Goal: Information Seeking & Learning: Find contact information

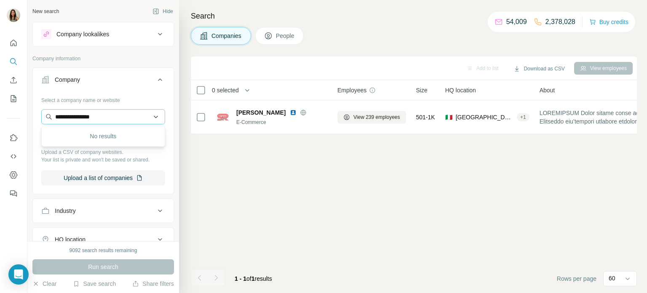
scroll to position [0, 7]
click at [141, 113] on input "**********" at bounding box center [103, 116] width 124 height 15
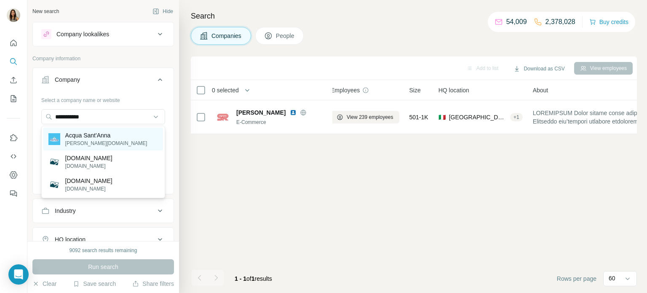
type input "**********"
click at [113, 137] on div "Acqua Sant'Anna [DOMAIN_NAME]" at bounding box center [103, 139] width 120 height 23
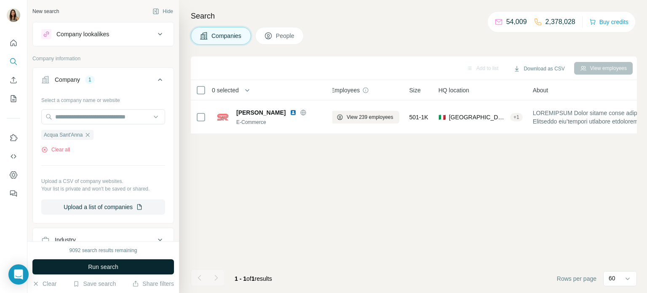
click at [110, 267] on span "Run search" at bounding box center [103, 266] width 30 height 8
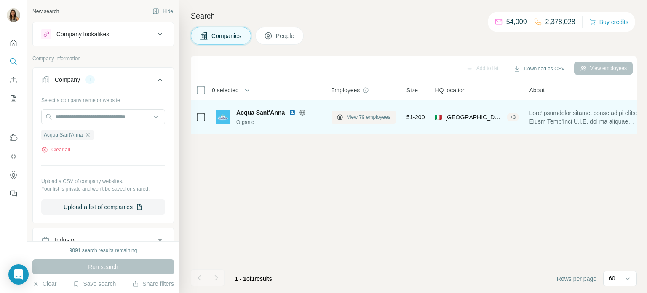
click at [371, 115] on span "View 79 employees" at bounding box center [369, 117] width 44 height 8
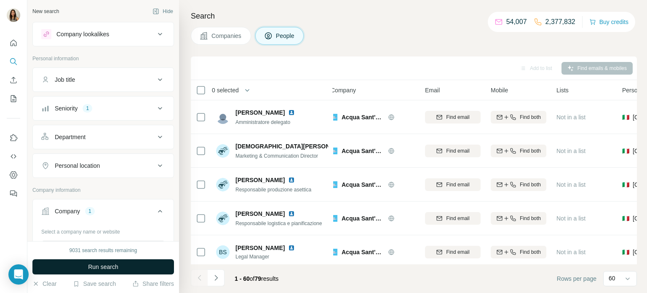
click at [105, 270] on span "Run search" at bounding box center [103, 266] width 30 height 8
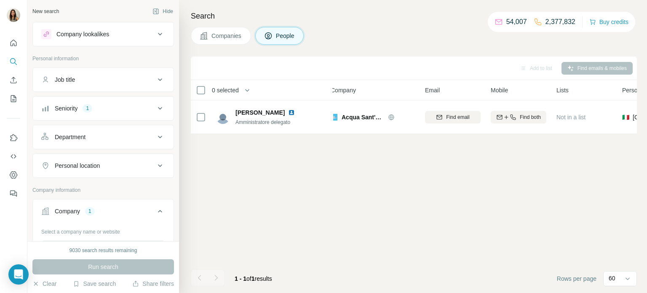
click at [242, 37] on span "Companies" at bounding box center [226, 36] width 31 height 8
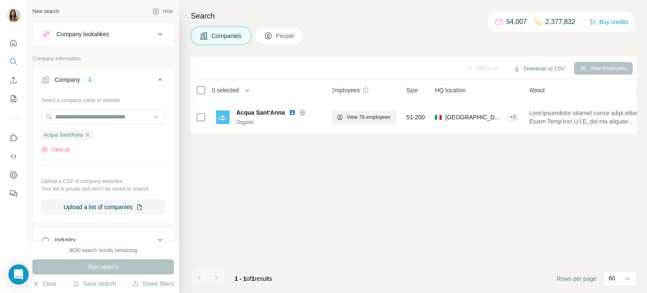
click at [242, 37] on span "Companies" at bounding box center [226, 36] width 31 height 8
click at [89, 134] on icon "button" at bounding box center [88, 135] width 4 height 4
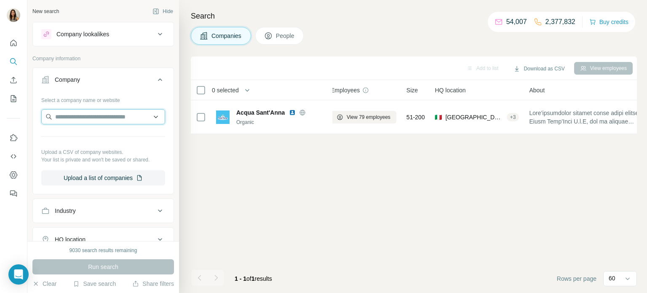
click at [85, 120] on input "text" at bounding box center [103, 116] width 124 height 15
paste input "**********"
type input "**********"
click at [102, 120] on input "**********" at bounding box center [103, 116] width 124 height 15
click at [136, 78] on div "Company" at bounding box center [98, 79] width 114 height 8
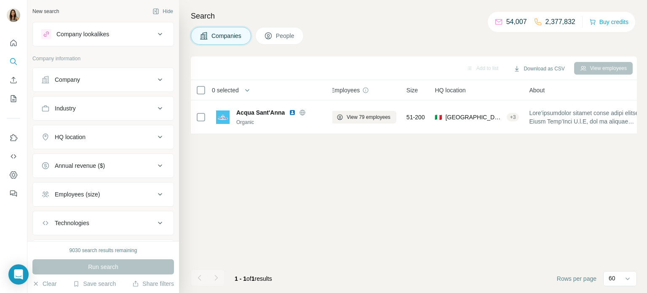
click at [136, 78] on div "Company" at bounding box center [98, 79] width 114 height 8
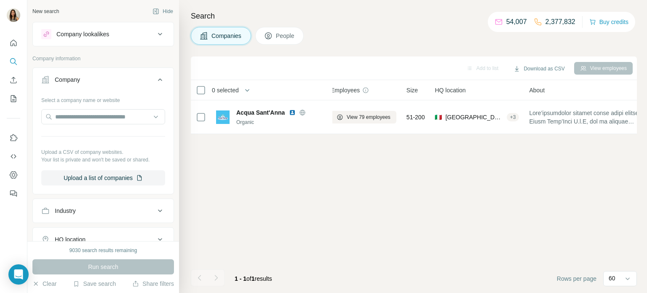
click at [83, 124] on div at bounding box center [103, 117] width 124 height 17
click at [74, 115] on input "text" at bounding box center [103, 116] width 124 height 15
paste input "**********"
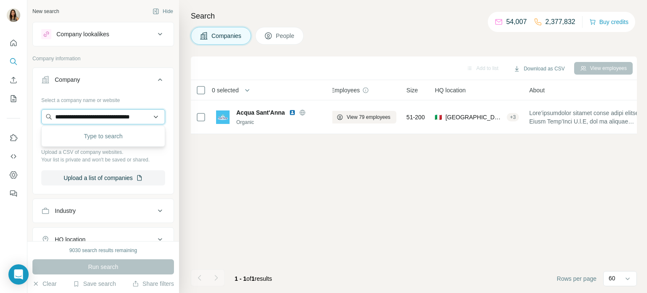
scroll to position [0, 8]
click at [83, 116] on input "**********" at bounding box center [103, 116] width 124 height 15
type input "**********"
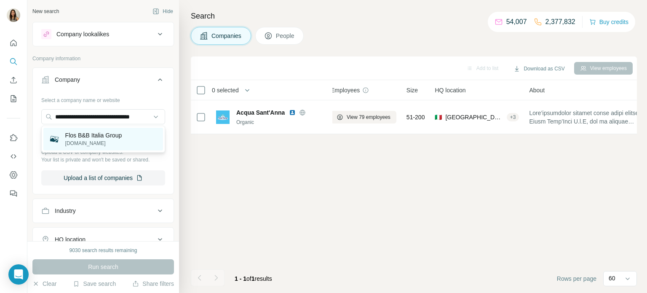
scroll to position [0, 0]
click at [94, 136] on p "Flos B&B Italia Group" at bounding box center [93, 135] width 57 height 8
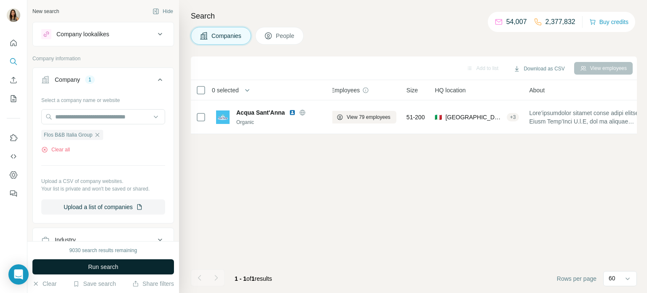
click at [124, 265] on button "Run search" at bounding box center [103, 266] width 142 height 15
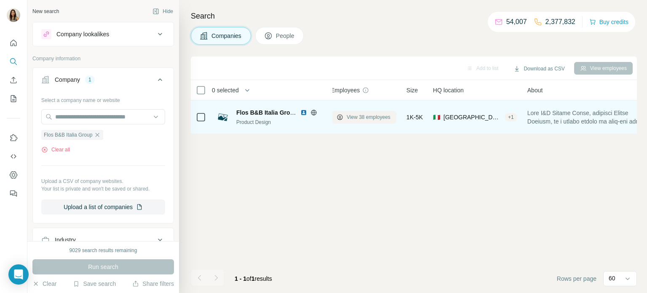
click at [377, 113] on span "View 38 employees" at bounding box center [369, 117] width 44 height 8
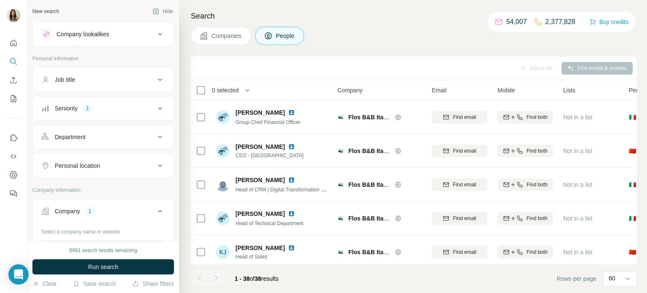
click at [203, 32] on icon at bounding box center [204, 36] width 8 height 8
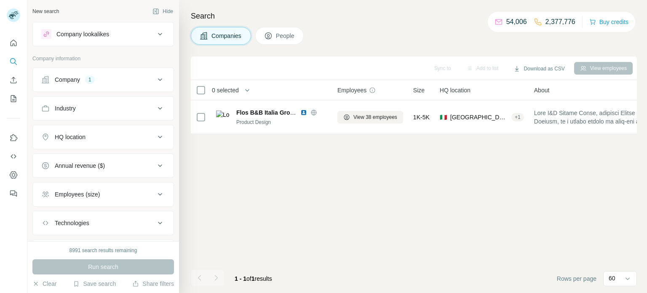
click at [83, 83] on div "Company 1" at bounding box center [98, 79] width 114 height 8
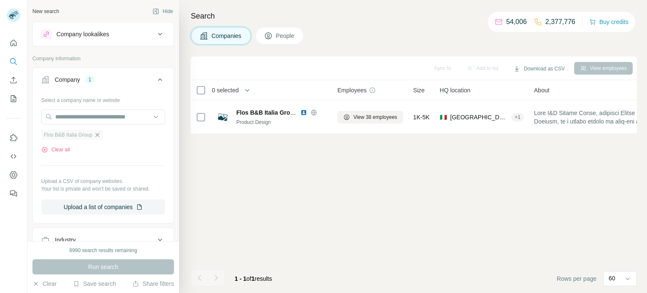
click at [100, 134] on icon "button" at bounding box center [97, 134] width 7 height 7
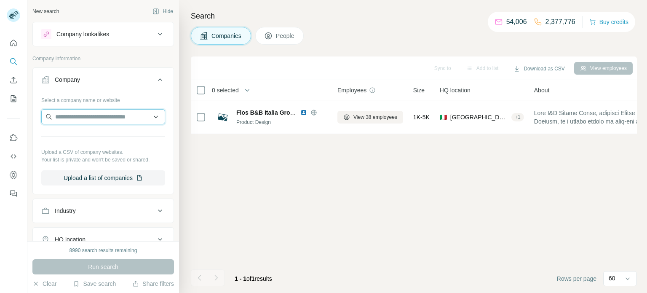
click at [91, 113] on input "text" at bounding box center [103, 116] width 124 height 15
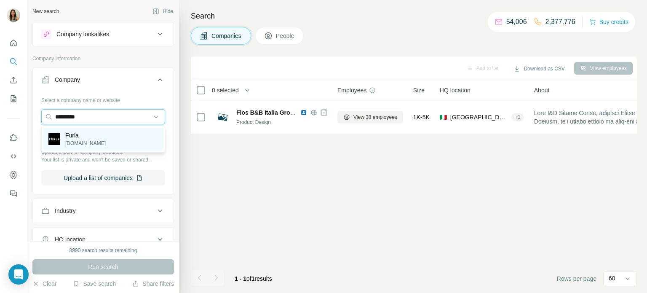
type input "*********"
click at [78, 139] on p "Furla" at bounding box center [85, 135] width 40 height 8
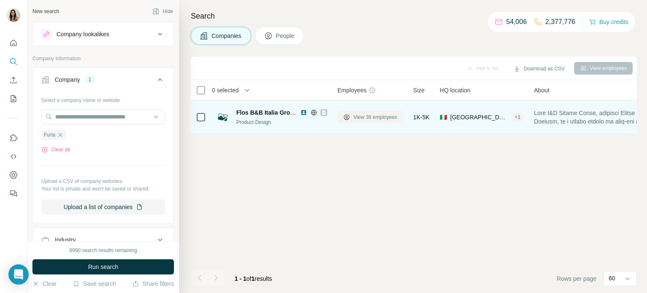
click at [364, 115] on span "View 38 employees" at bounding box center [375, 117] width 44 height 8
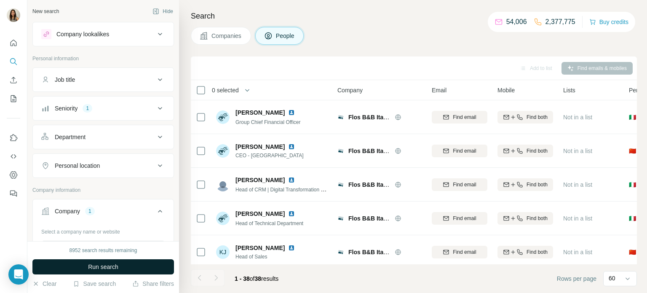
click at [126, 263] on button "Run search" at bounding box center [103, 266] width 142 height 15
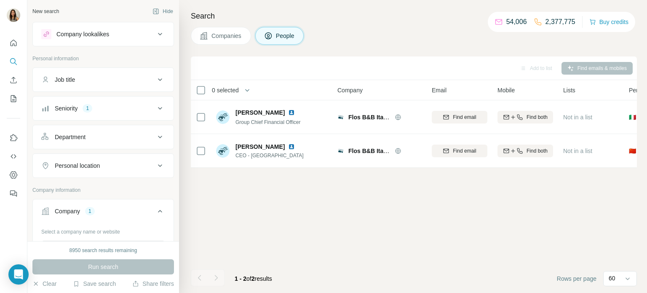
click at [208, 32] on icon at bounding box center [204, 36] width 8 height 8
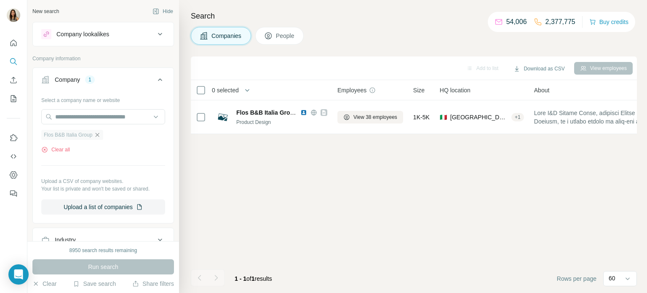
click at [100, 132] on icon "button" at bounding box center [97, 134] width 7 height 7
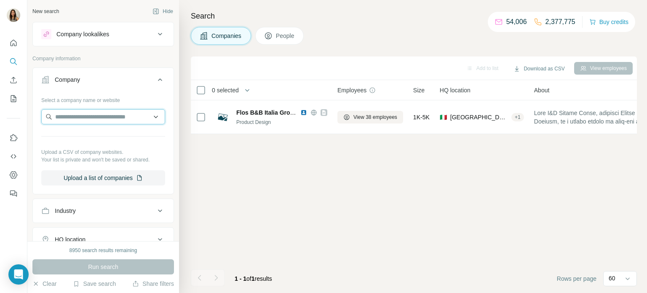
click at [87, 122] on input "text" at bounding box center [103, 116] width 124 height 15
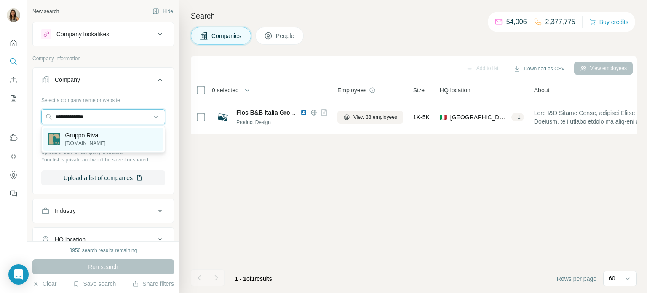
type input "**********"
click at [77, 133] on p "Gruppo Riva" at bounding box center [85, 135] width 40 height 8
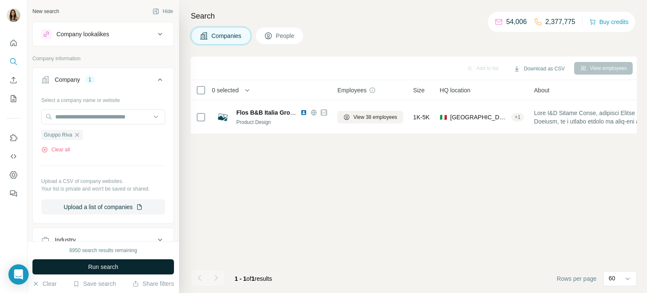
click at [123, 264] on button "Run search" at bounding box center [103, 266] width 142 height 15
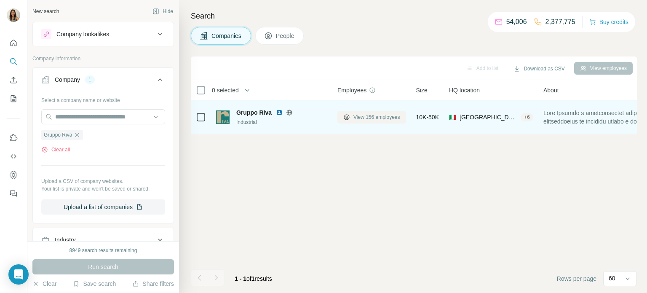
click at [369, 115] on span "View 156 employees" at bounding box center [376, 117] width 47 height 8
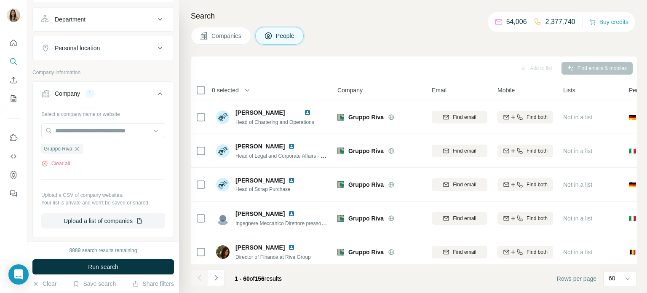
scroll to position [125, 0]
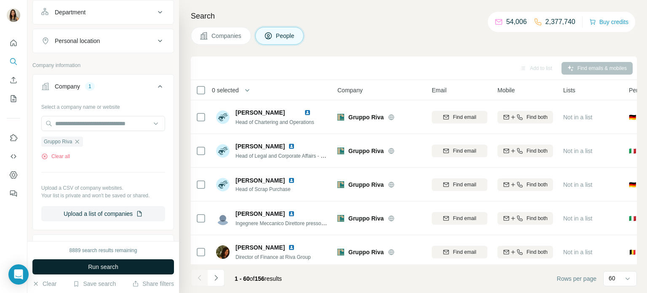
click at [126, 269] on button "Run search" at bounding box center [103, 266] width 142 height 15
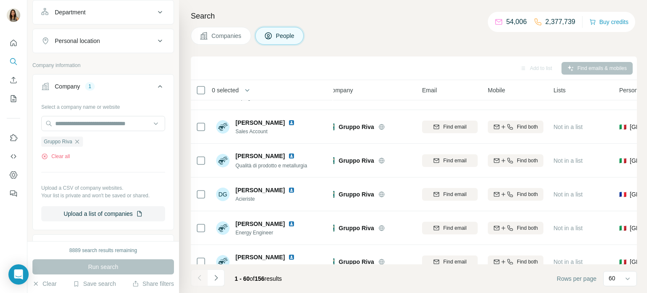
scroll to position [1857, 10]
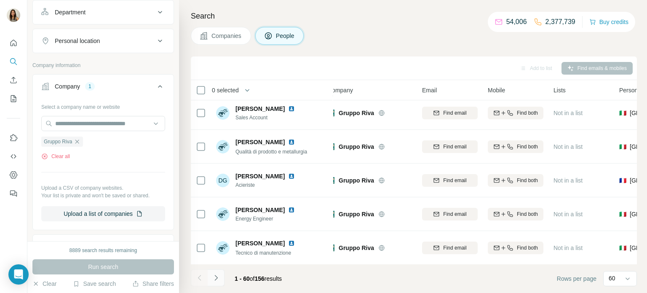
click at [215, 281] on icon "Navigate to next page" at bounding box center [216, 277] width 8 height 8
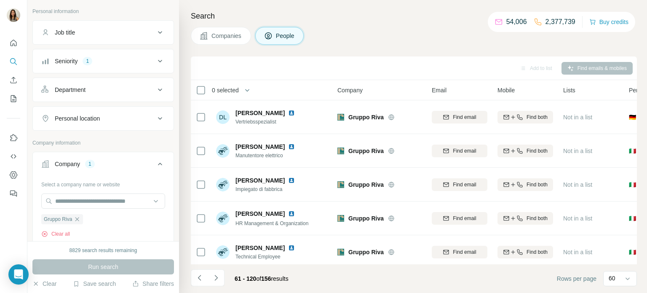
scroll to position [45, 0]
click at [123, 59] on div "Seniority 1" at bounding box center [98, 63] width 114 height 8
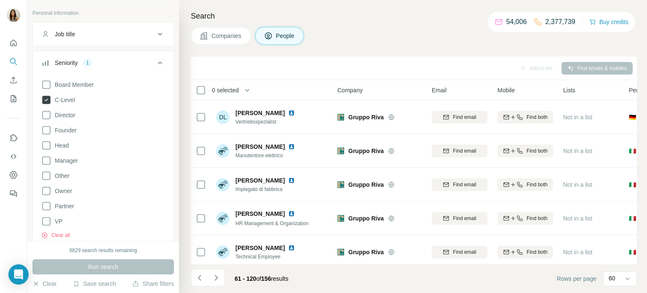
click at [49, 97] on icon at bounding box center [46, 100] width 8 height 8
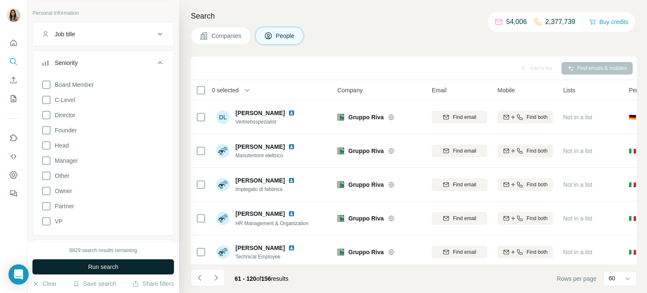
click at [116, 265] on span "Run search" at bounding box center [103, 266] width 30 height 8
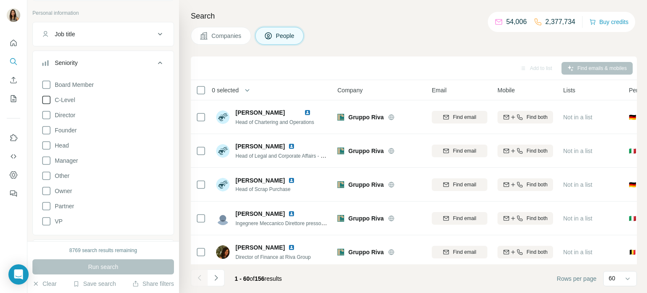
click at [48, 100] on icon at bounding box center [46, 100] width 10 height 10
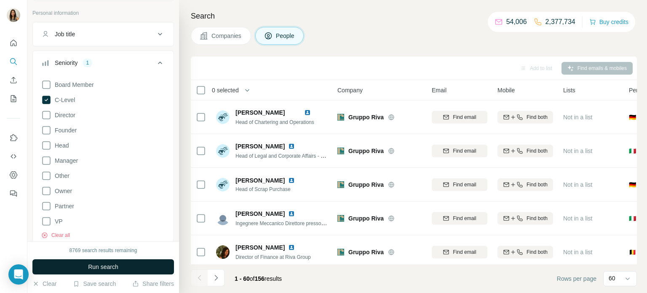
click at [120, 263] on button "Run search" at bounding box center [103, 266] width 142 height 15
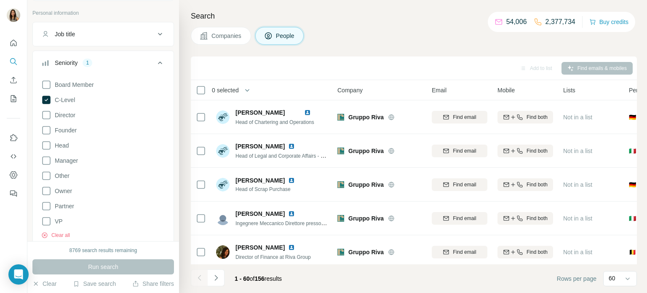
click at [120, 263] on div "Run search" at bounding box center [103, 266] width 142 height 15
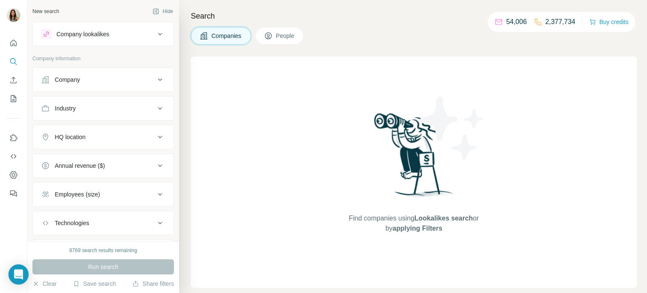
click at [104, 77] on div "Company" at bounding box center [98, 79] width 114 height 8
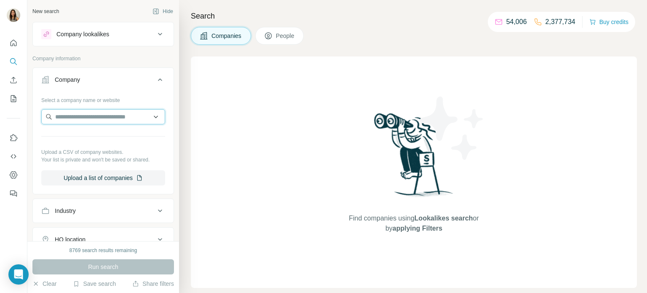
click at [86, 116] on input "text" at bounding box center [103, 116] width 124 height 15
paste input "**********"
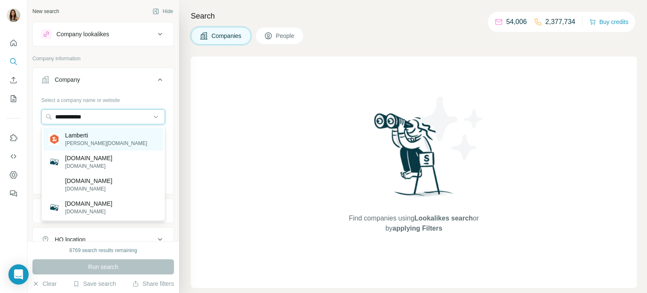
type input "**********"
click at [90, 135] on p "Lamberti" at bounding box center [106, 135] width 82 height 8
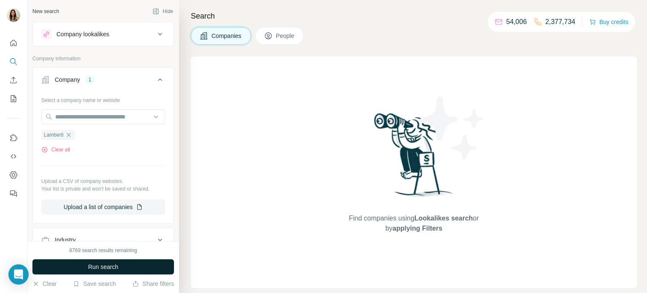
click at [124, 269] on button "Run search" at bounding box center [103, 266] width 142 height 15
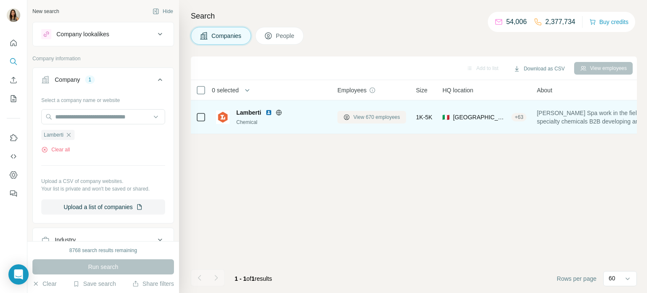
click at [357, 117] on span "View 670 employees" at bounding box center [376, 117] width 47 height 8
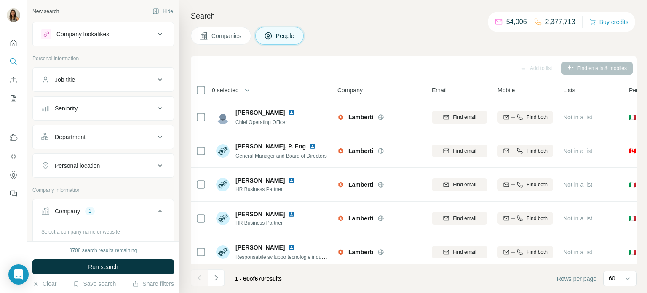
click at [125, 107] on div "Seniority" at bounding box center [98, 108] width 114 height 8
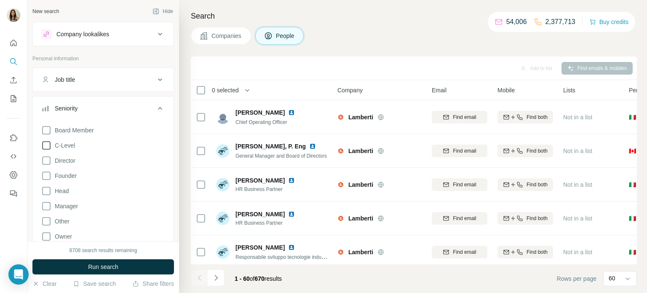
click at [49, 146] on icon at bounding box center [46, 145] width 10 height 10
click at [112, 270] on span "Run search" at bounding box center [103, 266] width 30 height 8
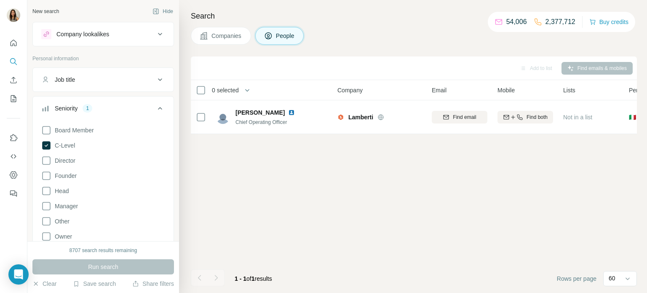
click at [236, 37] on span "Companies" at bounding box center [226, 36] width 31 height 8
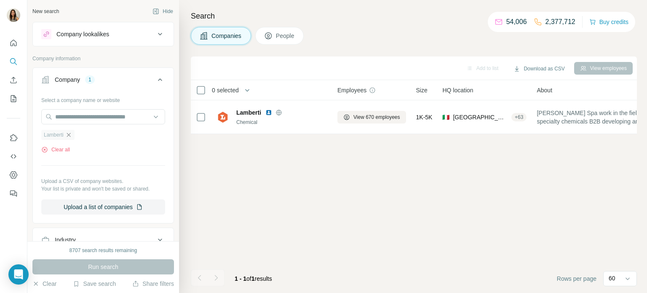
click at [69, 136] on icon "button" at bounding box center [68, 134] width 7 height 7
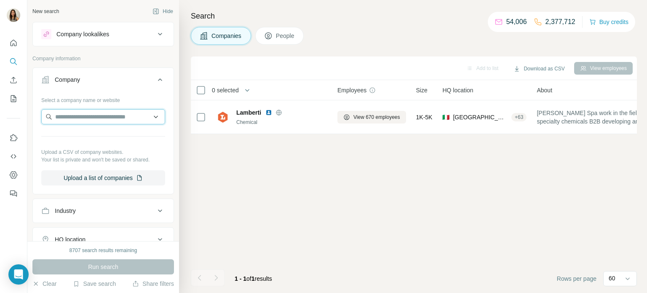
click at [79, 119] on input "text" at bounding box center [103, 116] width 124 height 15
paste input "**********"
type input "**********"
click at [130, 128] on div "Poltronesofà poltronesofa.com" at bounding box center [103, 139] width 120 height 23
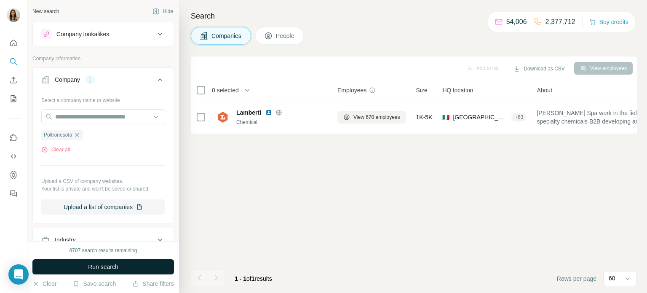
click at [114, 267] on span "Run search" at bounding box center [103, 266] width 30 height 8
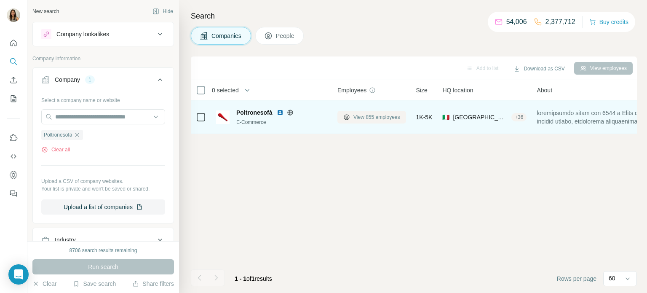
click at [364, 117] on span "View 855 employees" at bounding box center [376, 117] width 47 height 8
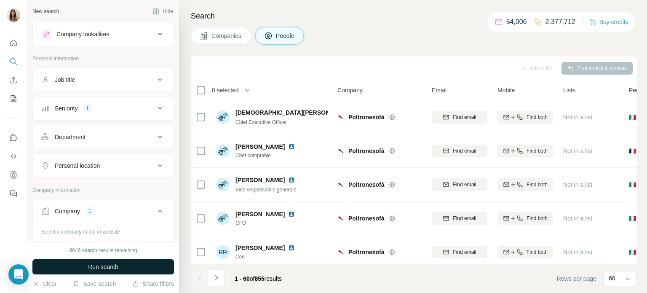
click at [134, 269] on button "Run search" at bounding box center [103, 266] width 142 height 15
